Goal: Navigation & Orientation: Find specific page/section

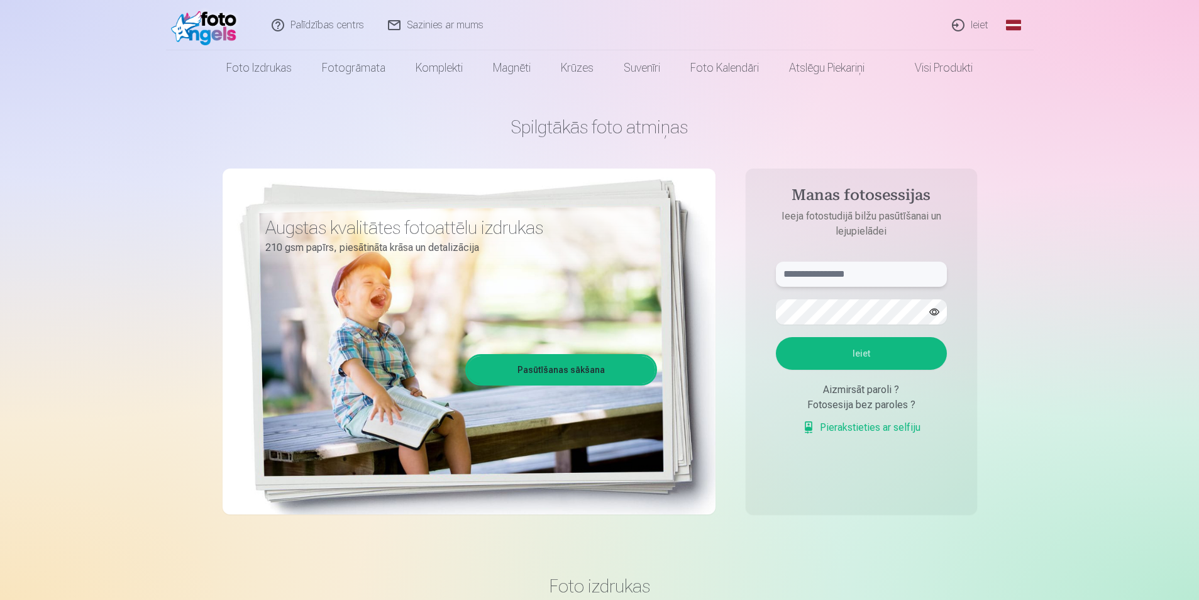
click at [827, 278] on input "text" at bounding box center [861, 274] width 171 height 25
type input "**********"
click at [776, 337] on button "Ieiet" at bounding box center [861, 353] width 171 height 33
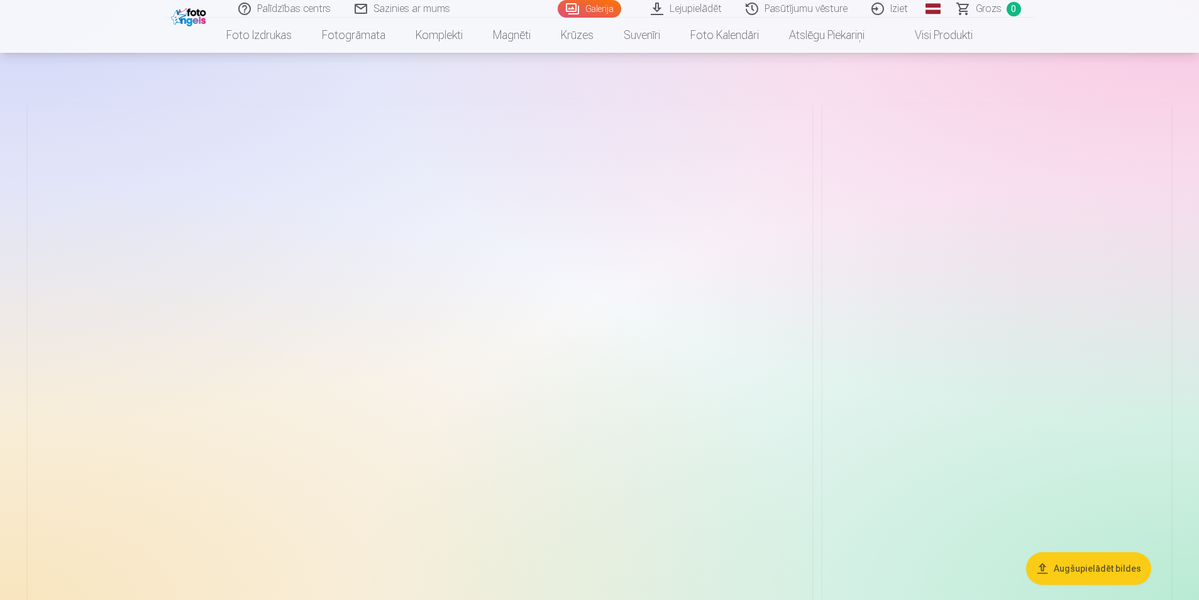
scroll to position [63, 0]
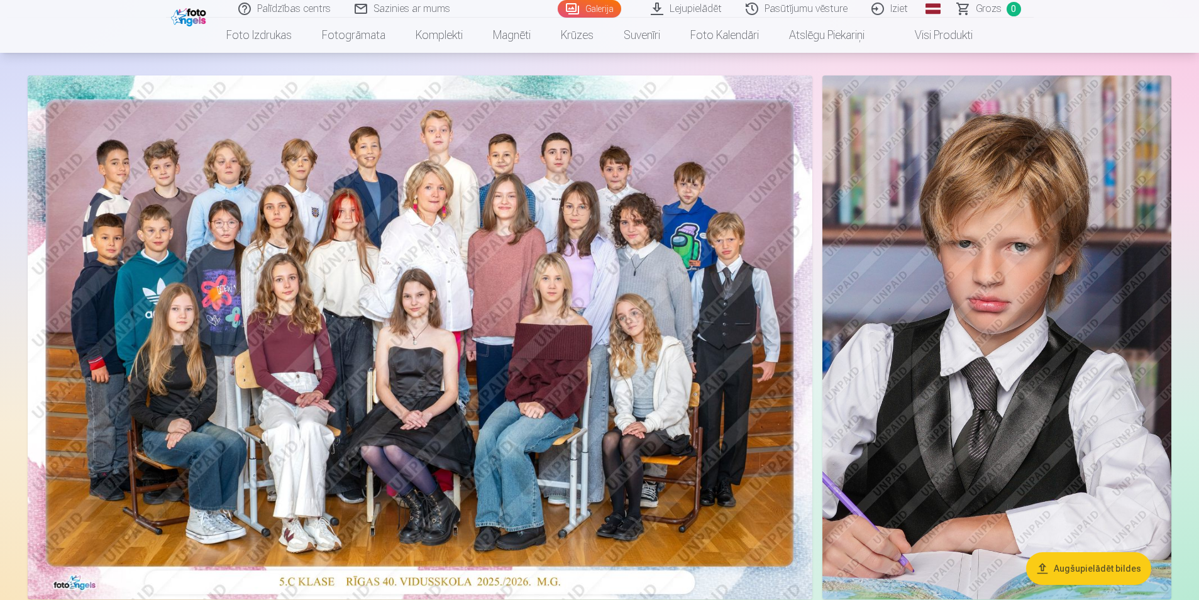
click at [716, 257] on img at bounding box center [420, 337] width 785 height 524
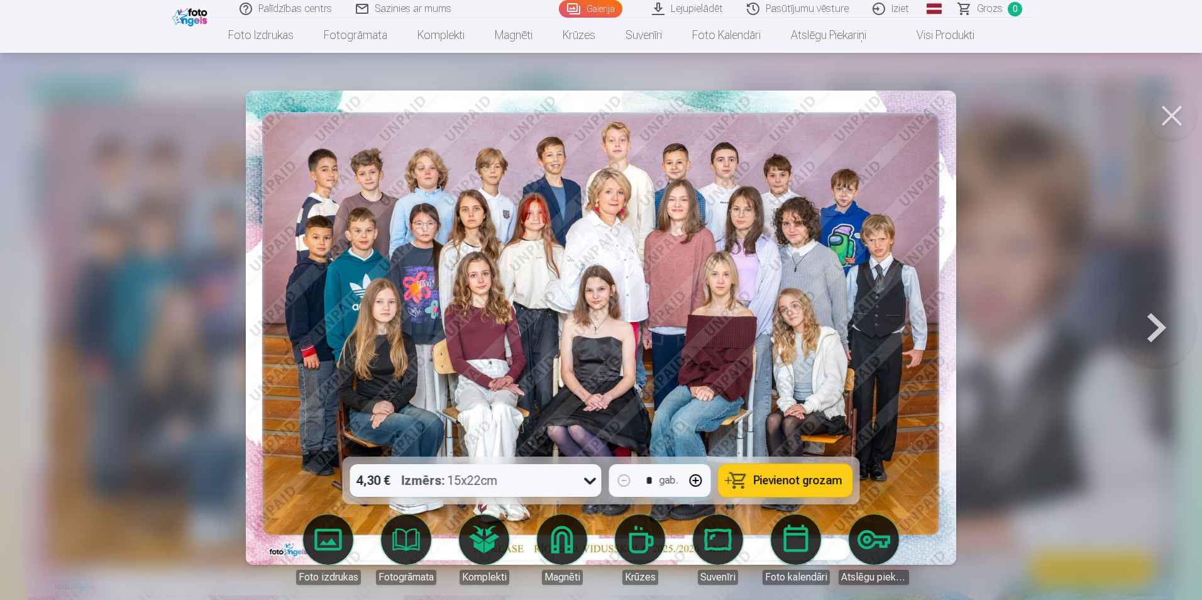
click at [1177, 132] on button at bounding box center [1172, 116] width 50 height 50
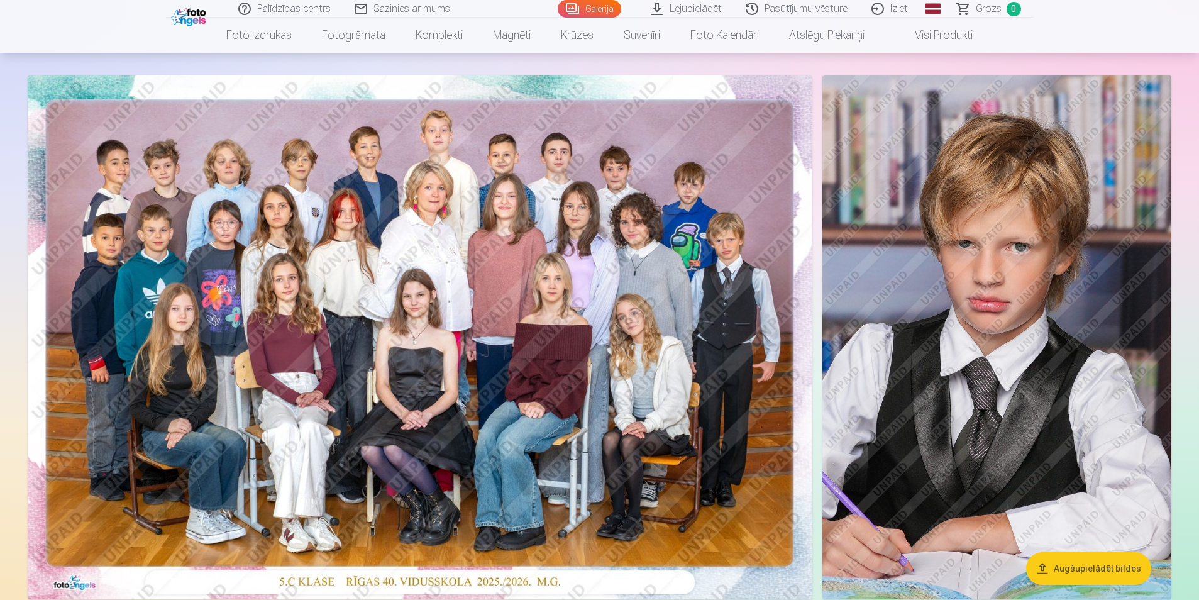
click at [580, 279] on img at bounding box center [420, 337] width 785 height 524
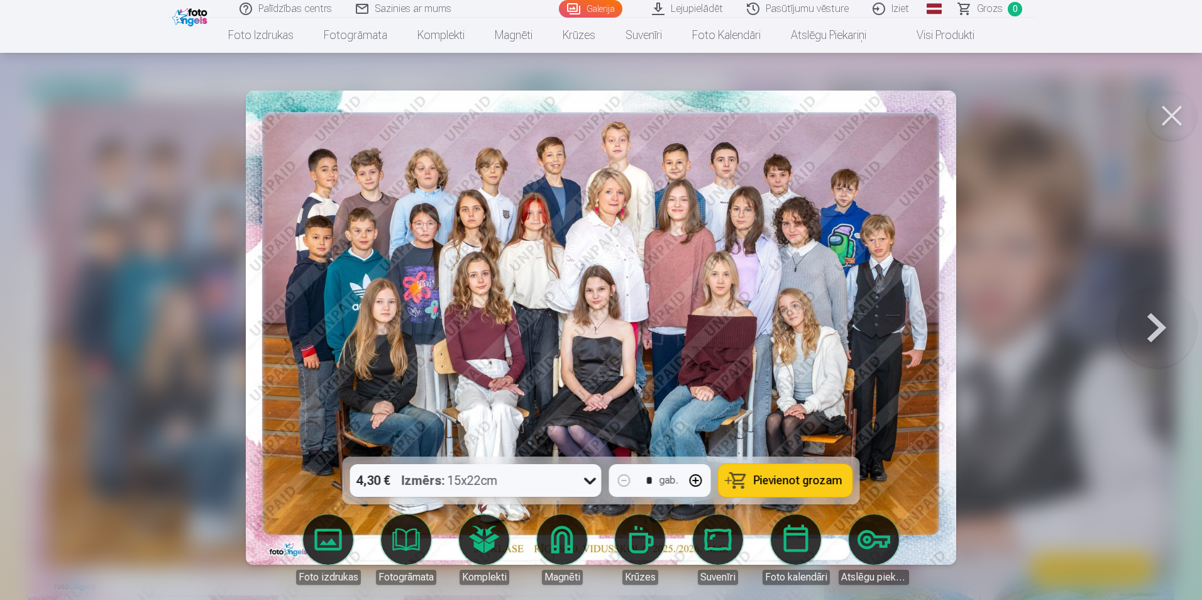
click at [1161, 327] on button at bounding box center [1157, 327] width 80 height 233
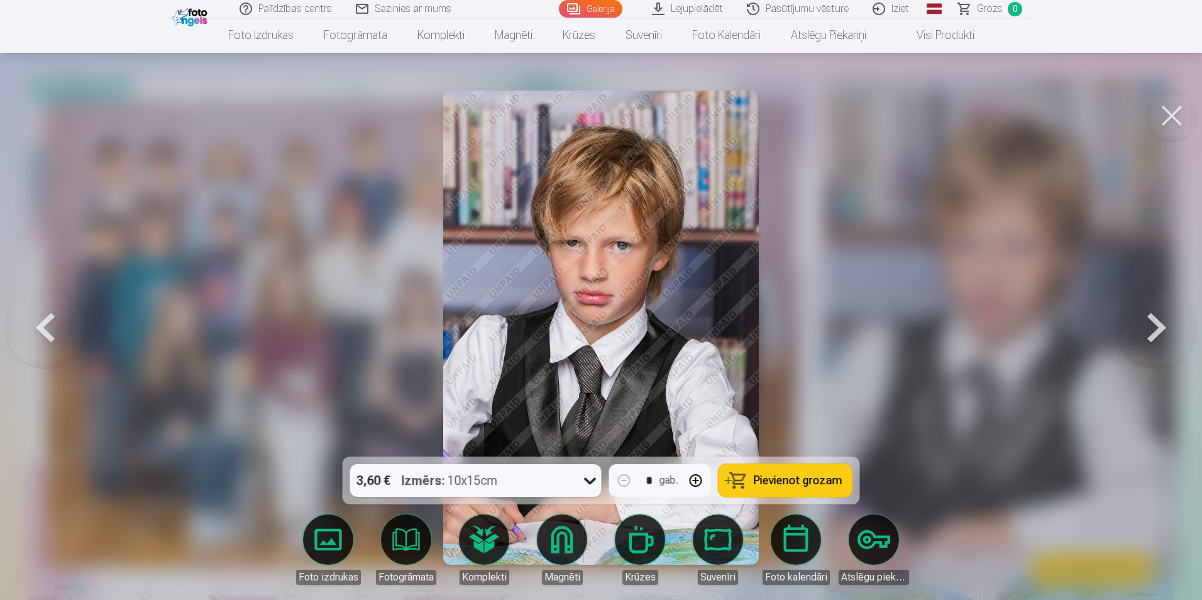
click at [1161, 327] on button at bounding box center [1157, 327] width 80 height 233
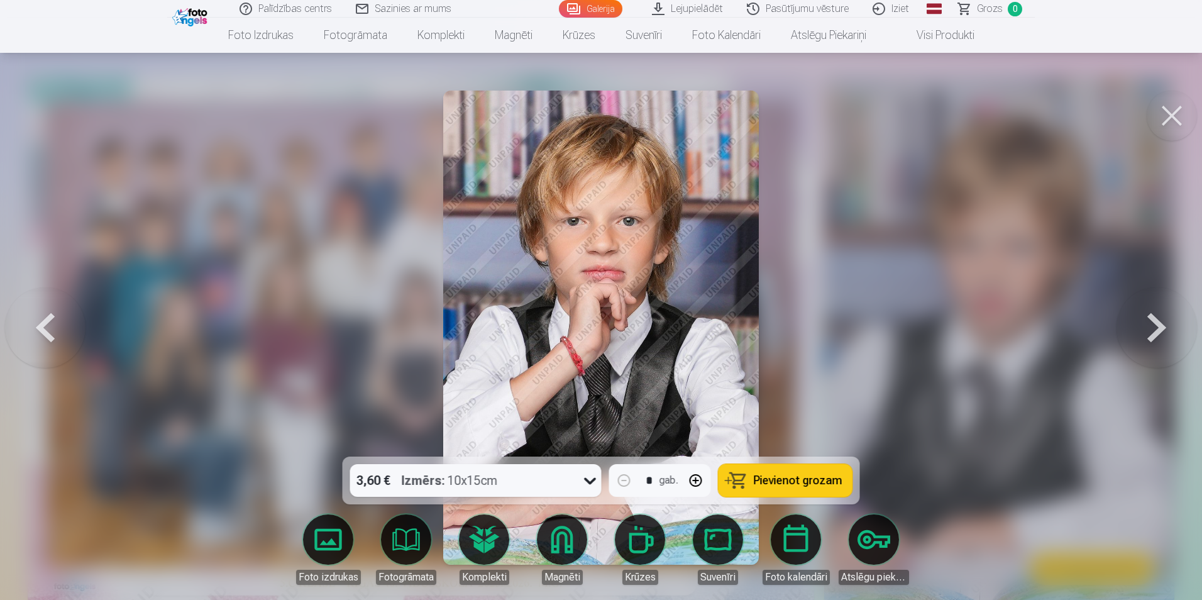
click at [1161, 327] on button at bounding box center [1157, 327] width 80 height 233
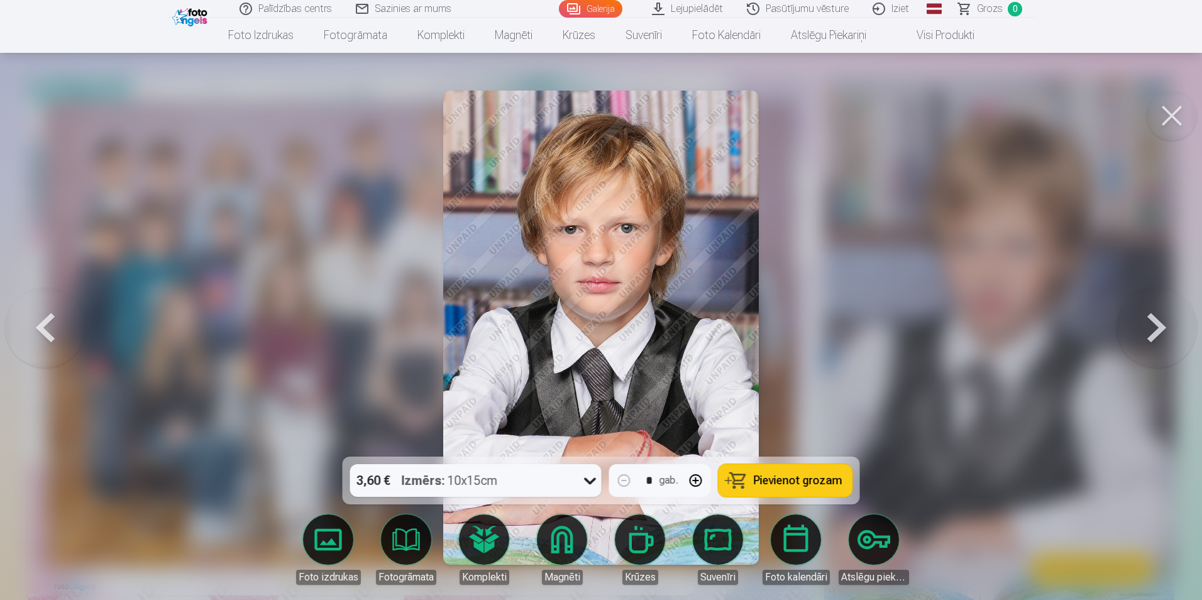
click at [1180, 116] on button at bounding box center [1172, 116] width 50 height 50
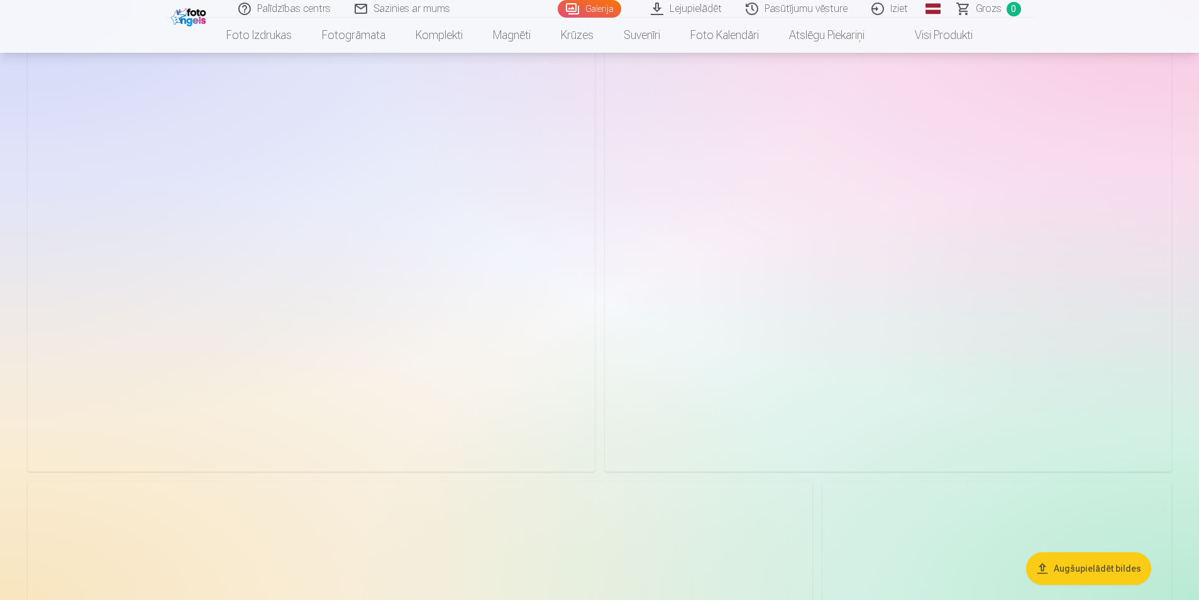
scroll to position [4087, 0]
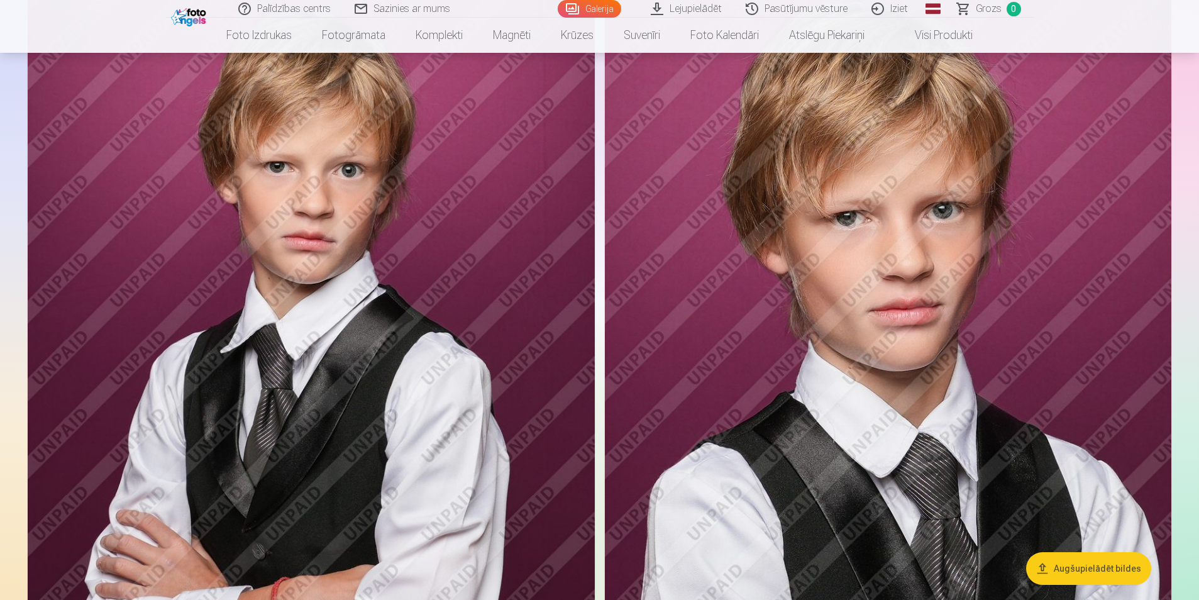
click at [1026, 284] on img at bounding box center [888, 360] width 566 height 850
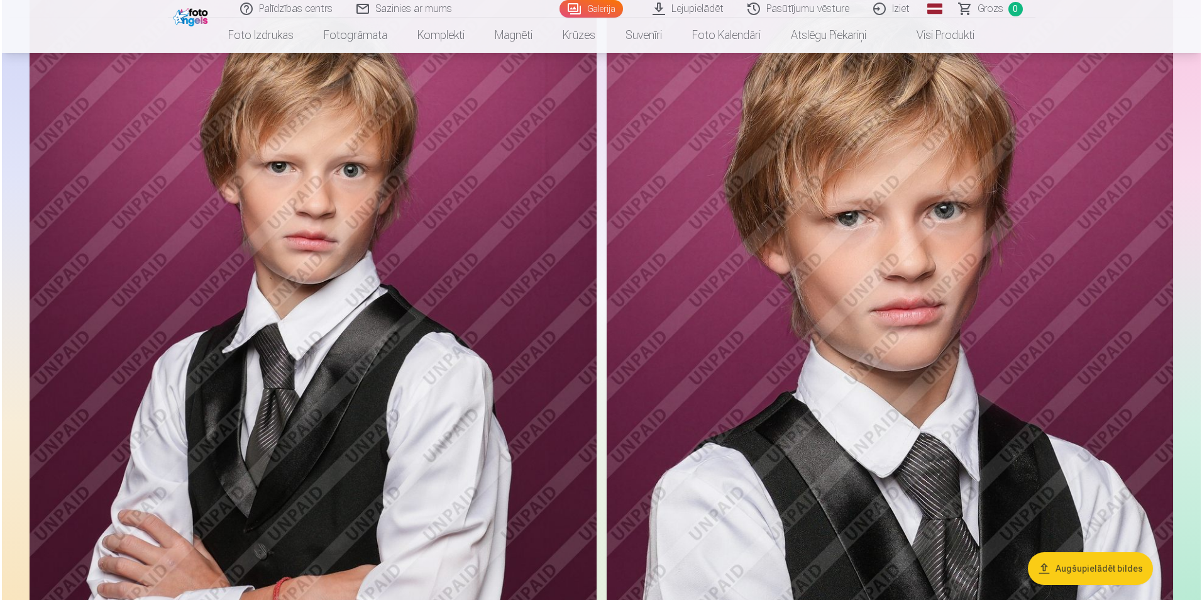
scroll to position [4097, 0]
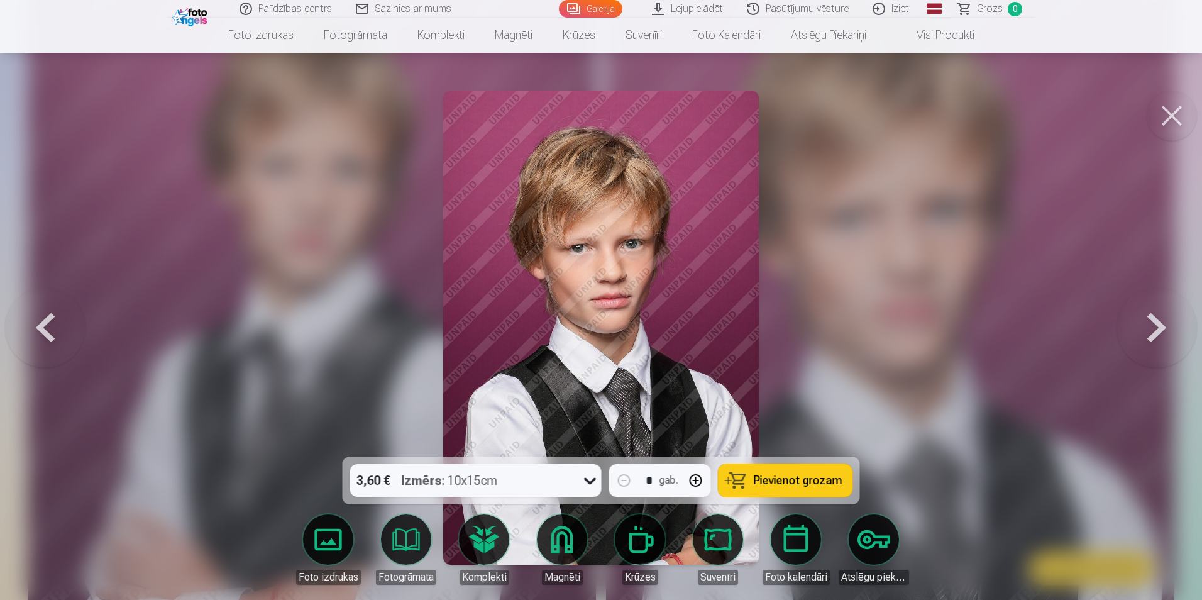
click at [1166, 113] on button at bounding box center [1172, 116] width 50 height 50
